Goal: Navigation & Orientation: Find specific page/section

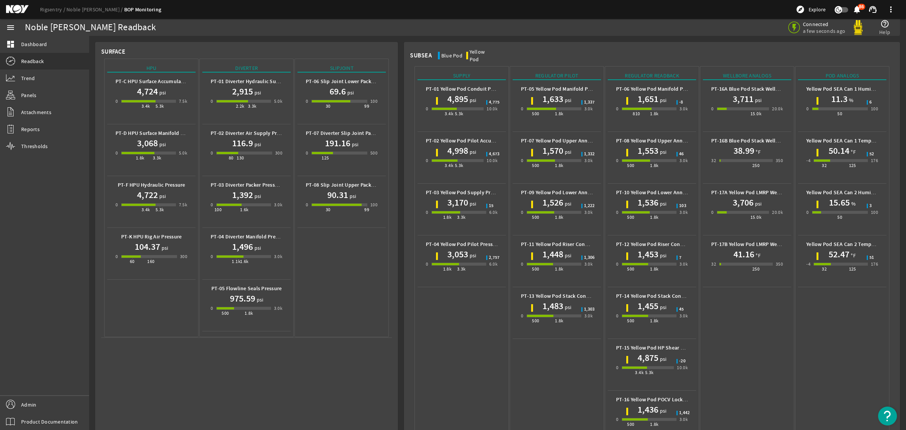
click at [18, 9] on mat-icon at bounding box center [23, 9] width 34 height 9
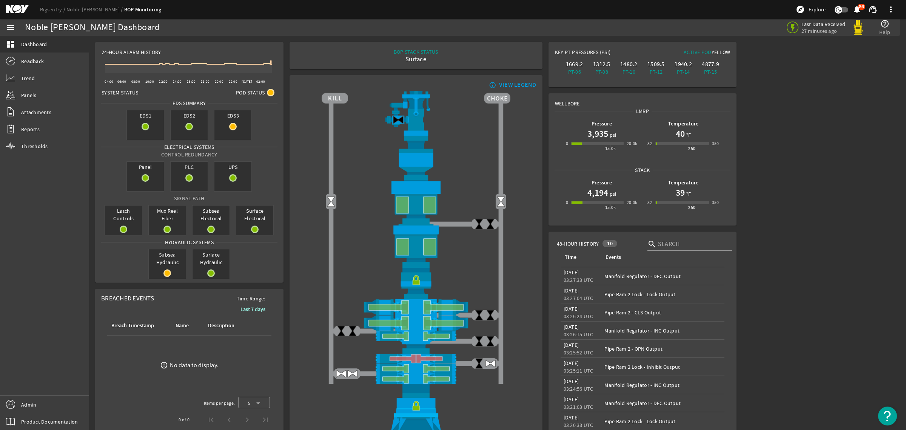
click at [359, 53] on div "BOP STACK STATUS Surface END OF WELL - ACTIVE STACK -" at bounding box center [416, 55] width 241 height 15
click at [19, 12] on mat-icon at bounding box center [23, 9] width 34 height 9
